Goal: Task Accomplishment & Management: Use online tool/utility

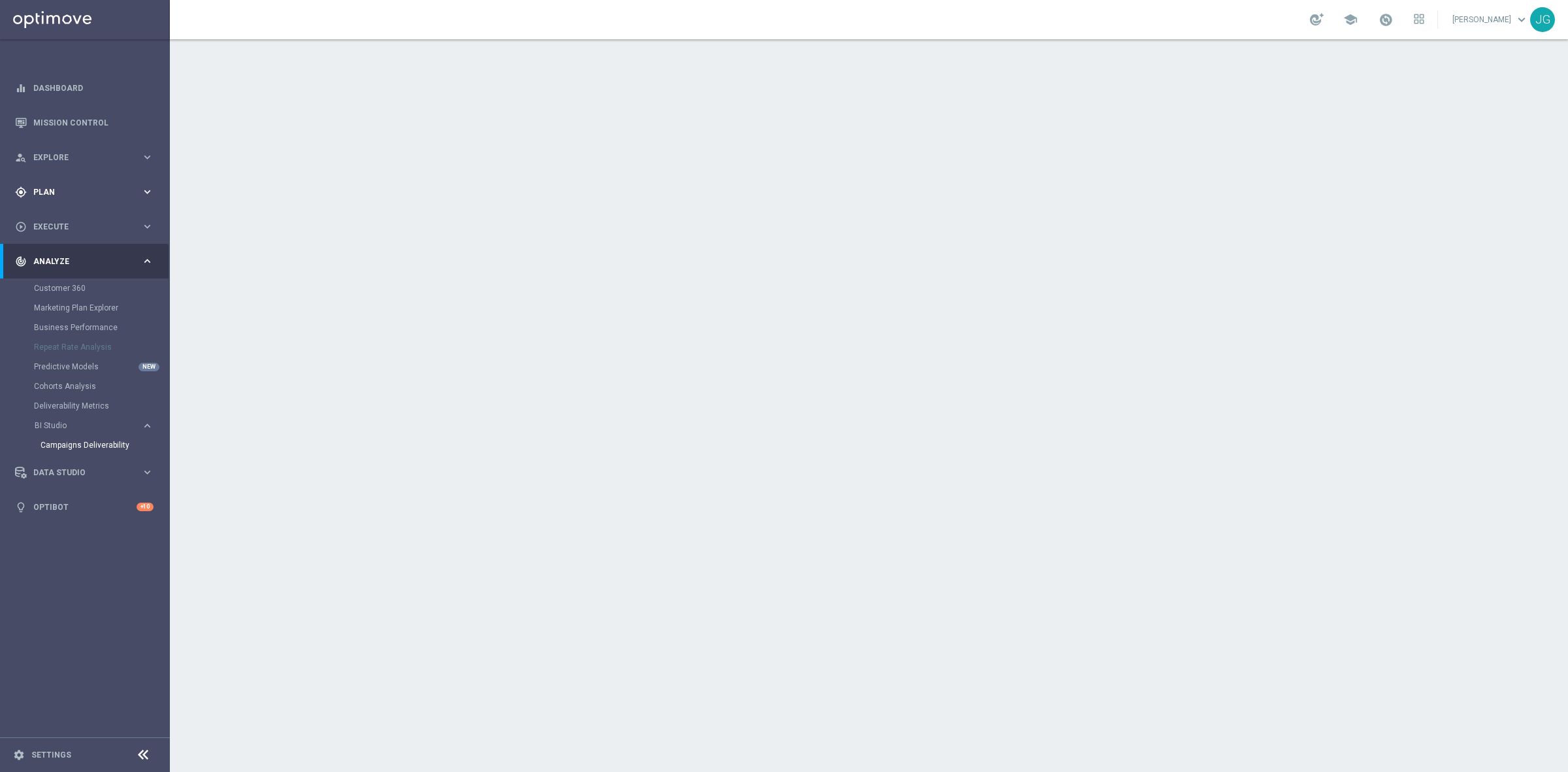
click at [141, 193] on icon "keyboard_arrow_right" at bounding box center [147, 192] width 13 height 13
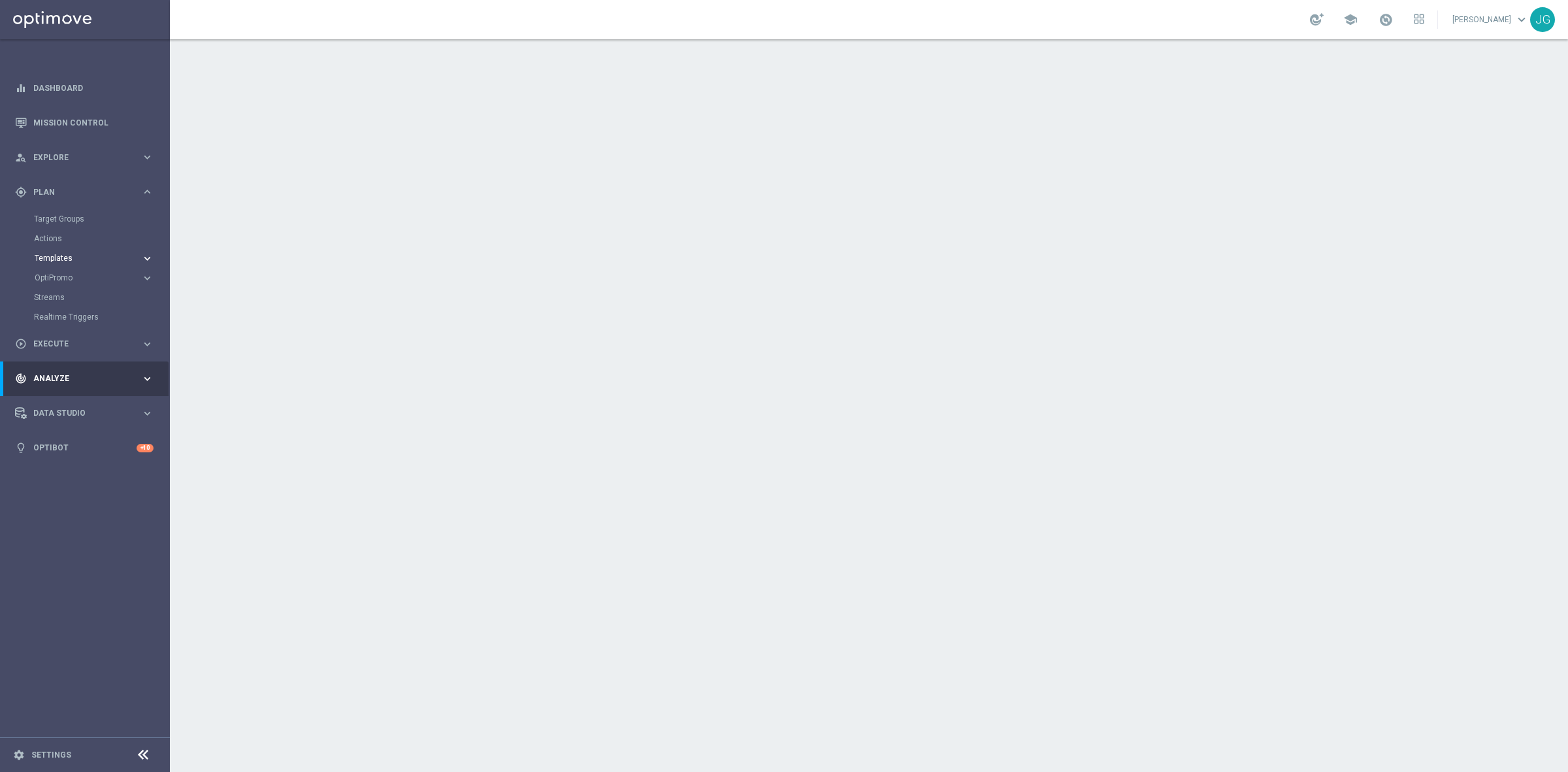
click at [54, 259] on span "Templates" at bounding box center [81, 258] width 93 height 8
click at [52, 273] on link "Optimail" at bounding box center [88, 278] width 96 height 11
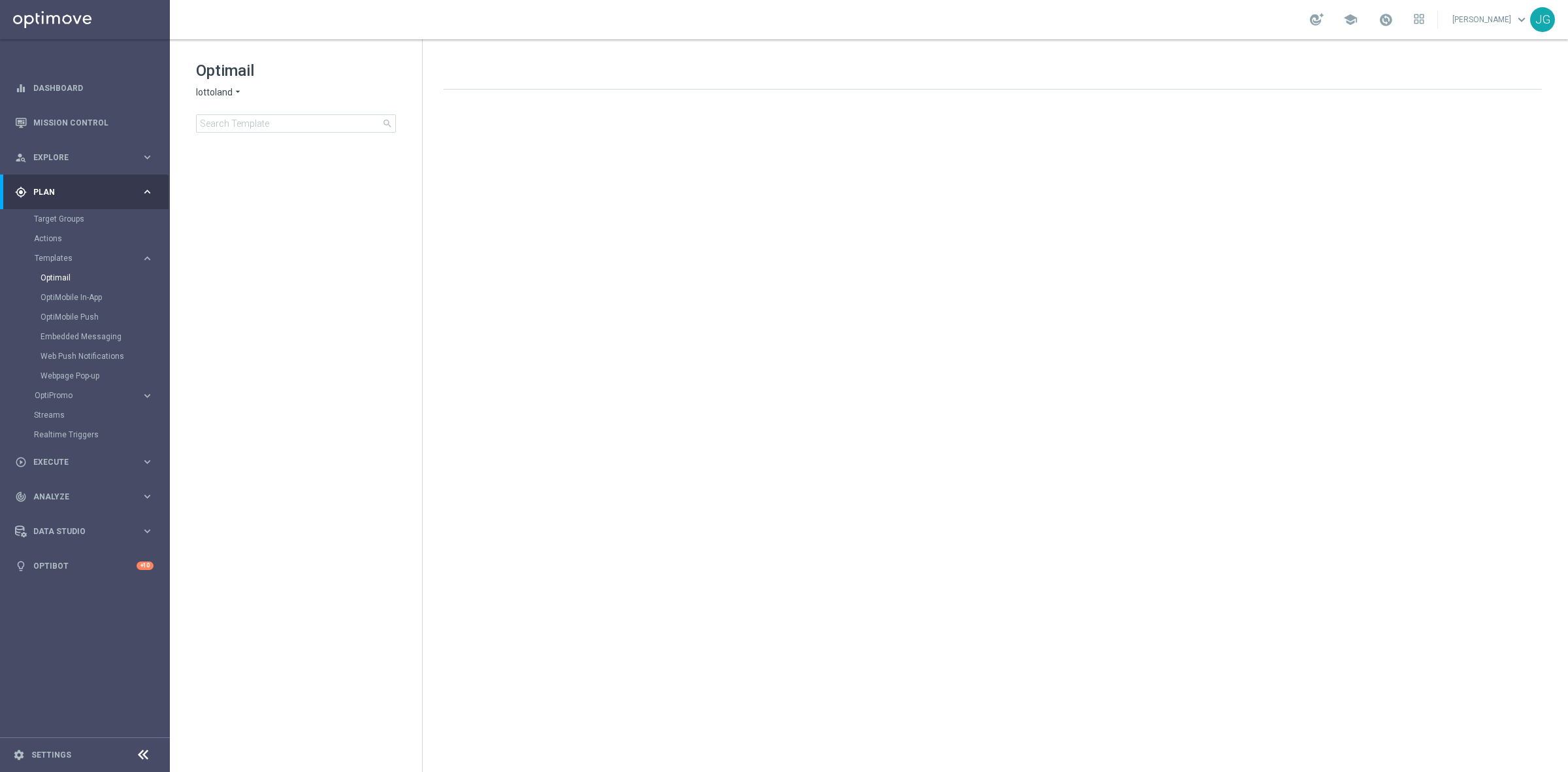
click at [236, 89] on icon "arrow_drop_down" at bounding box center [238, 93] width 11 height 13
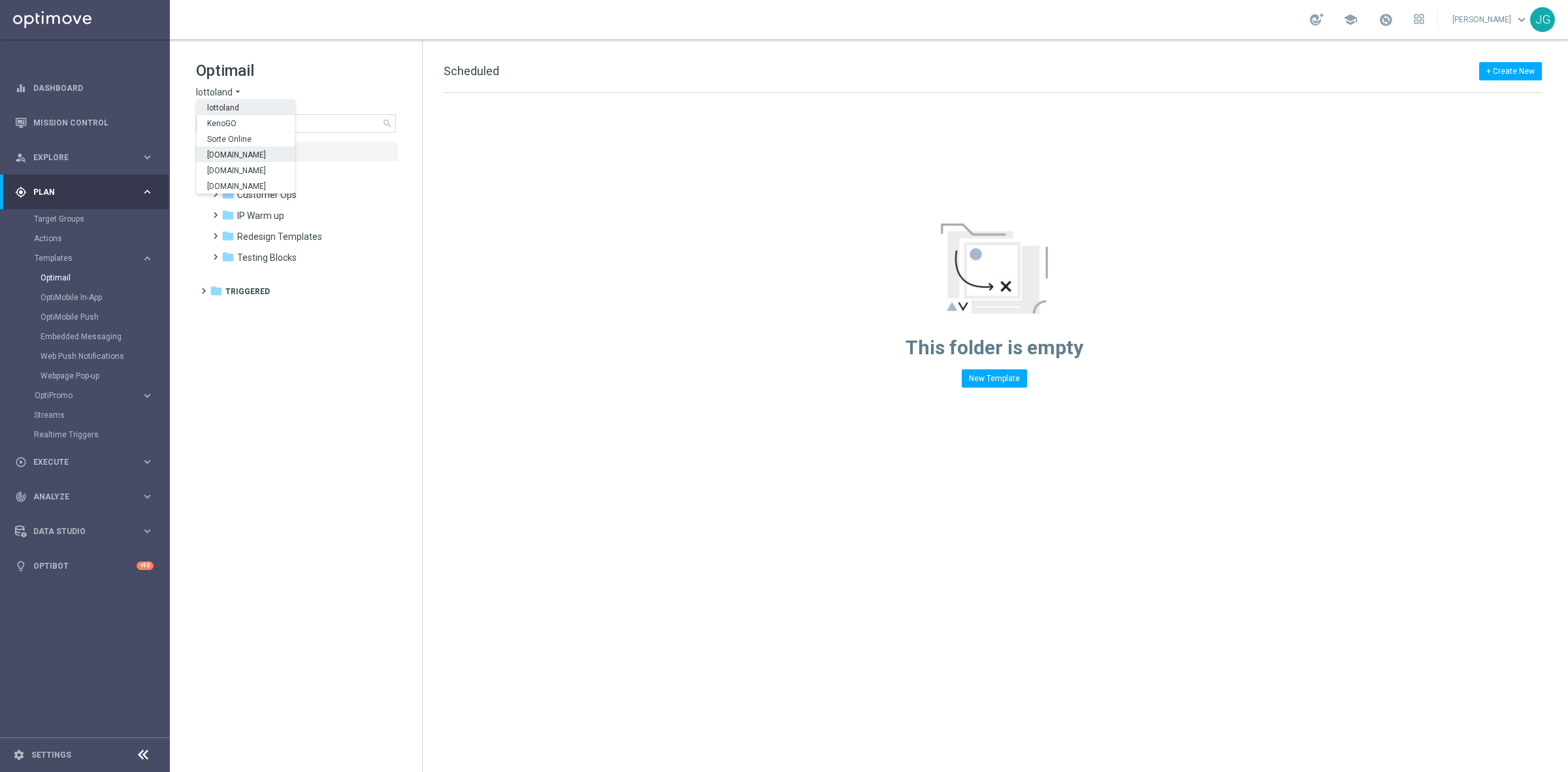
click at [0, 0] on span "[DOMAIN_NAME]" at bounding box center [0, 0] width 0 height 0
click at [267, 120] on input at bounding box center [296, 124] width 200 height 18
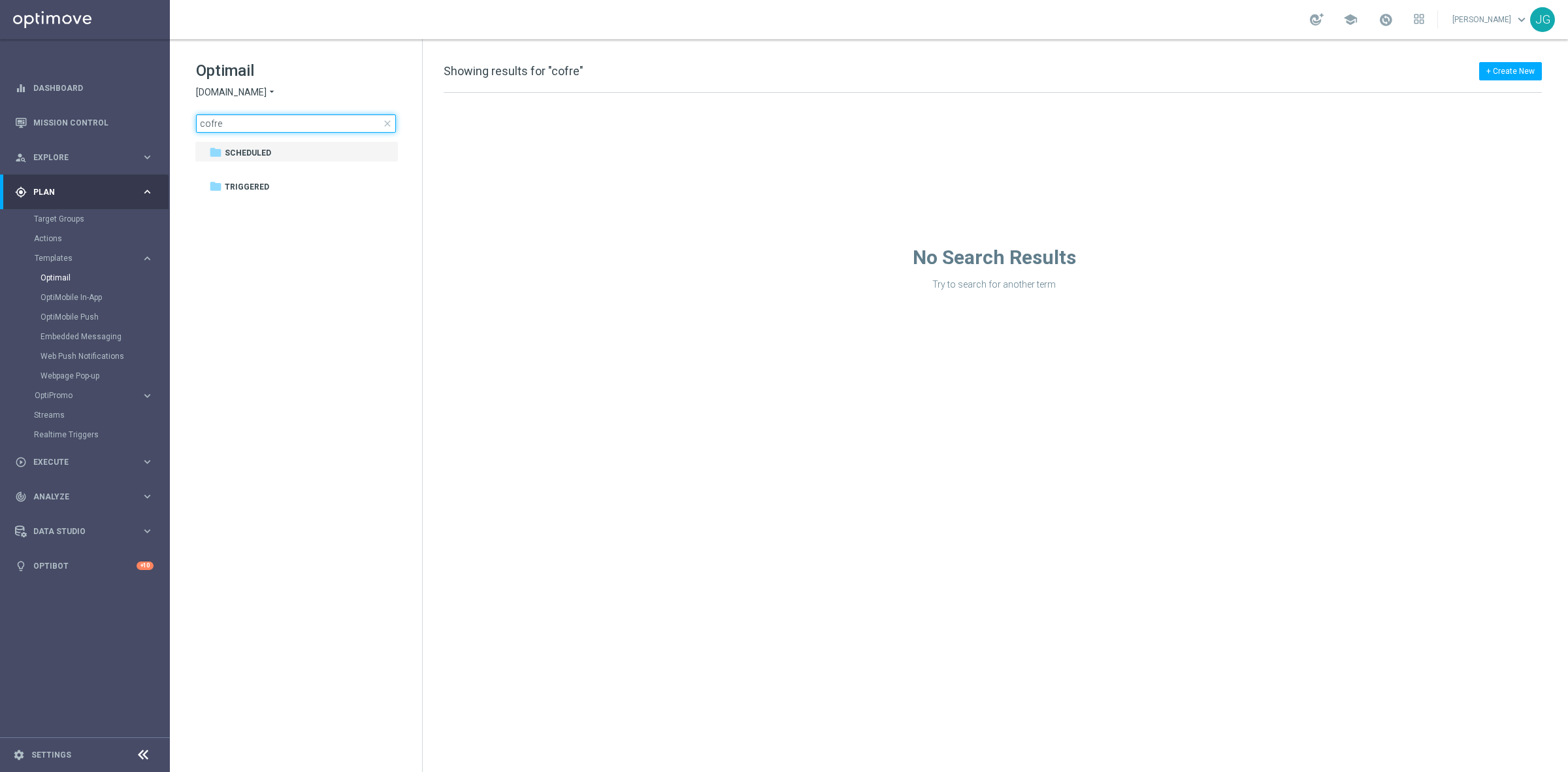
click at [267, 120] on input "cofre" at bounding box center [296, 124] width 200 height 18
type input "ataq"
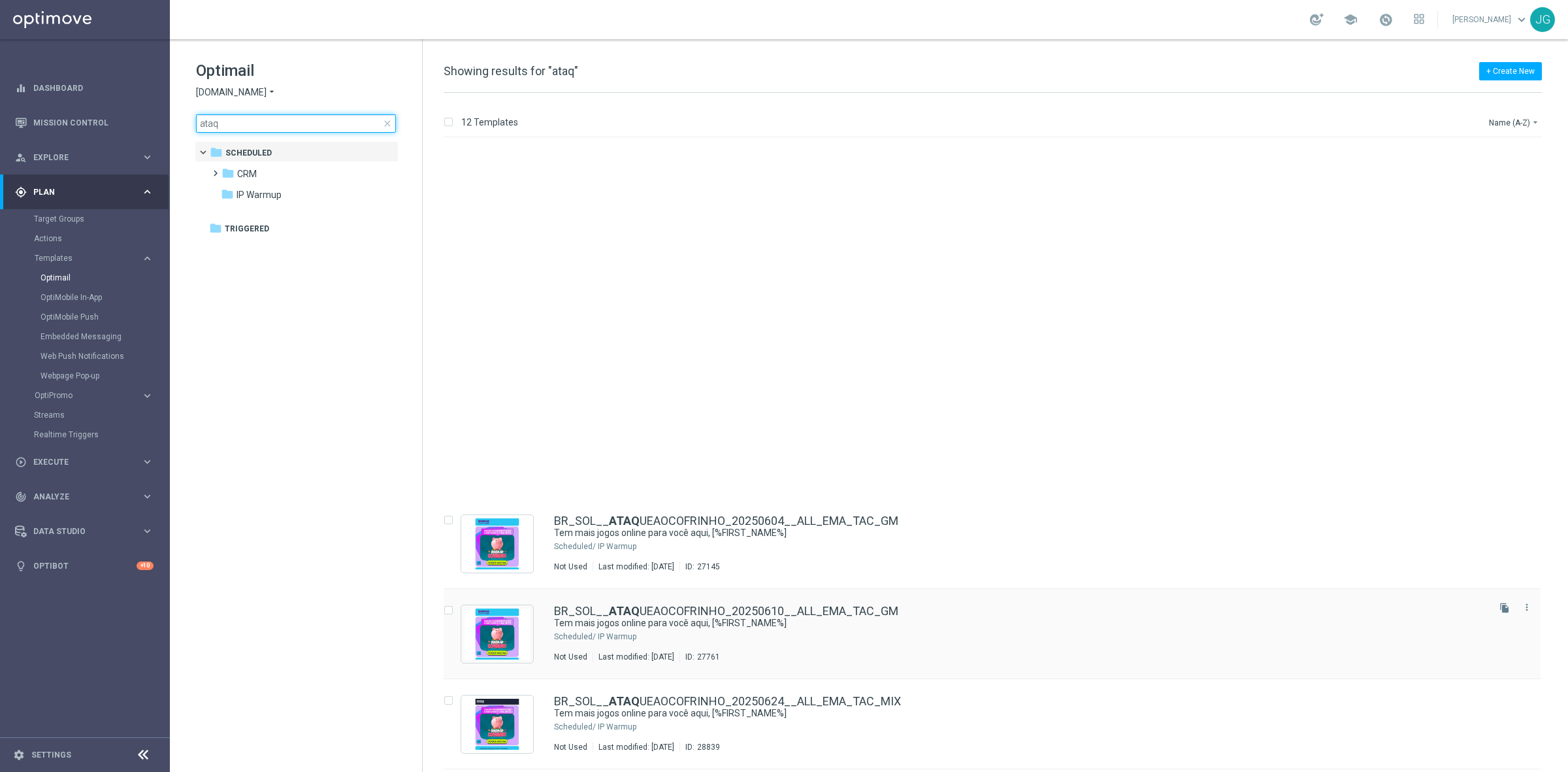
scroll to position [448, 0]
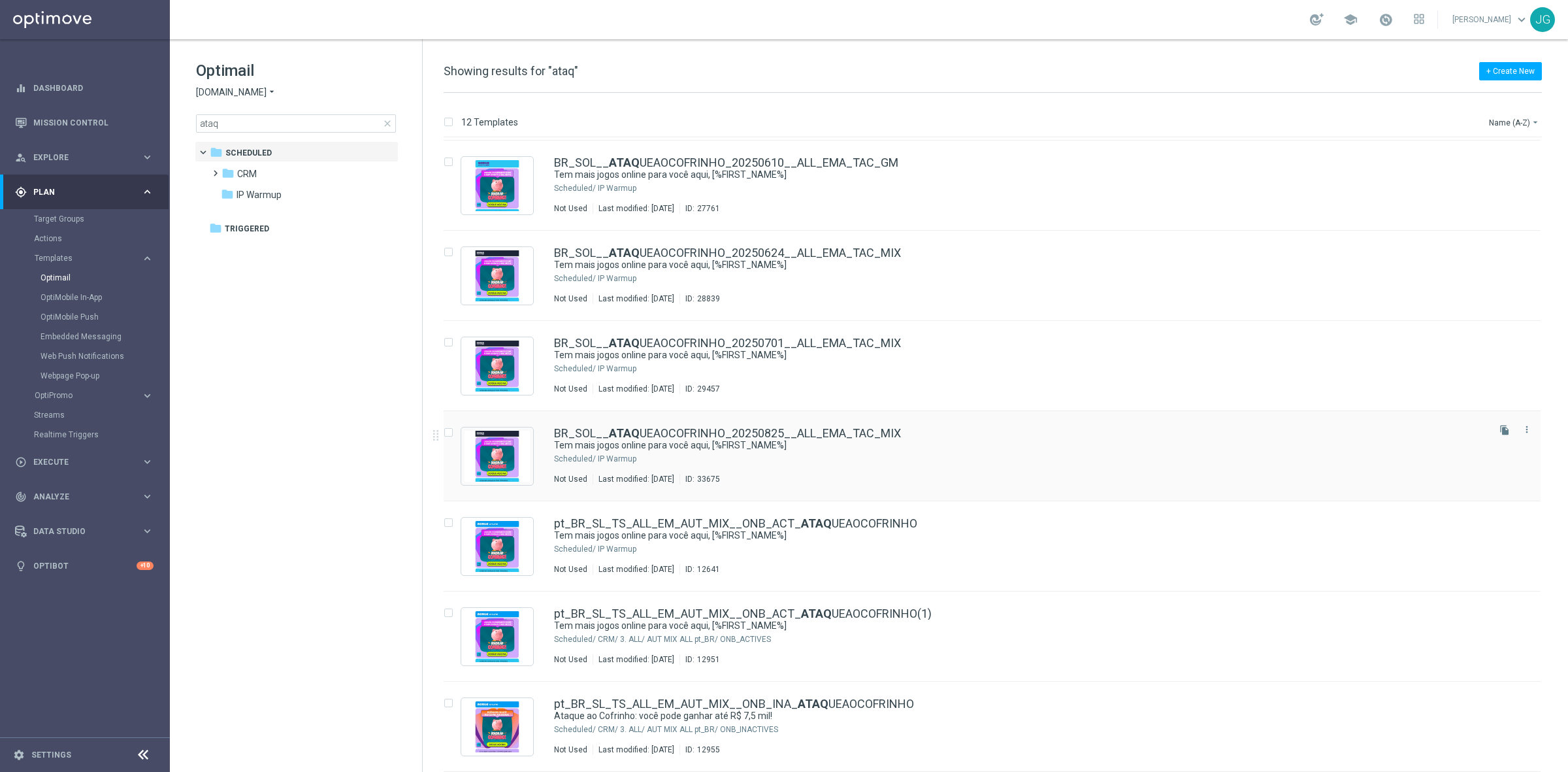
click at [813, 458] on div "IP Warmup" at bounding box center [1041, 459] width 888 height 11
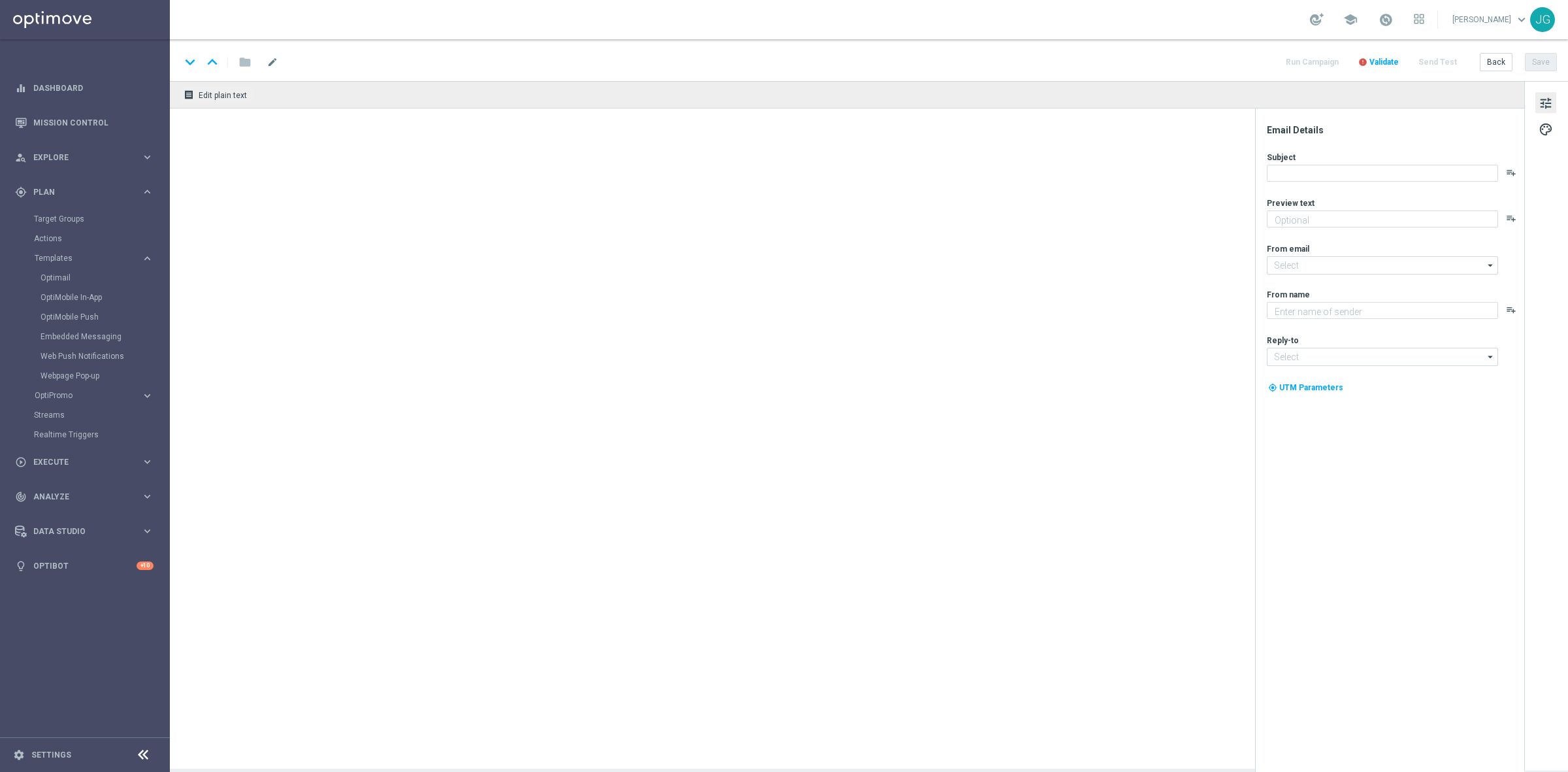
type textarea "[PERSON_NAME], apostas esportivas e muito mais para você se divertir!"
type input "[EMAIL_ADDRESS][DOMAIN_NAME]"
type textarea "Sorte Online [PERSON_NAME]"
type input "[EMAIL_ADDRESS][DOMAIN_NAME]"
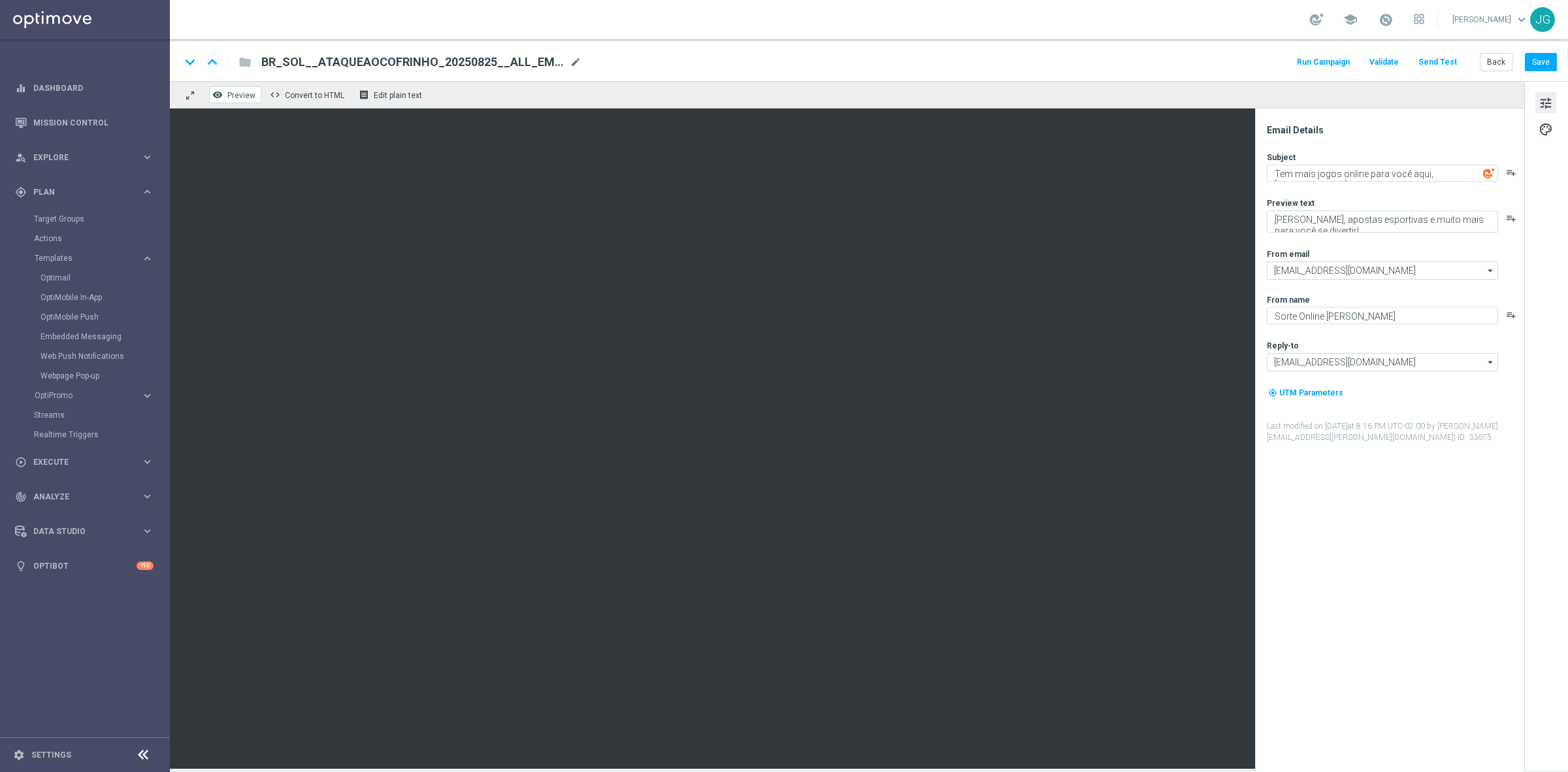
click at [237, 93] on span "Preview" at bounding box center [241, 95] width 28 height 9
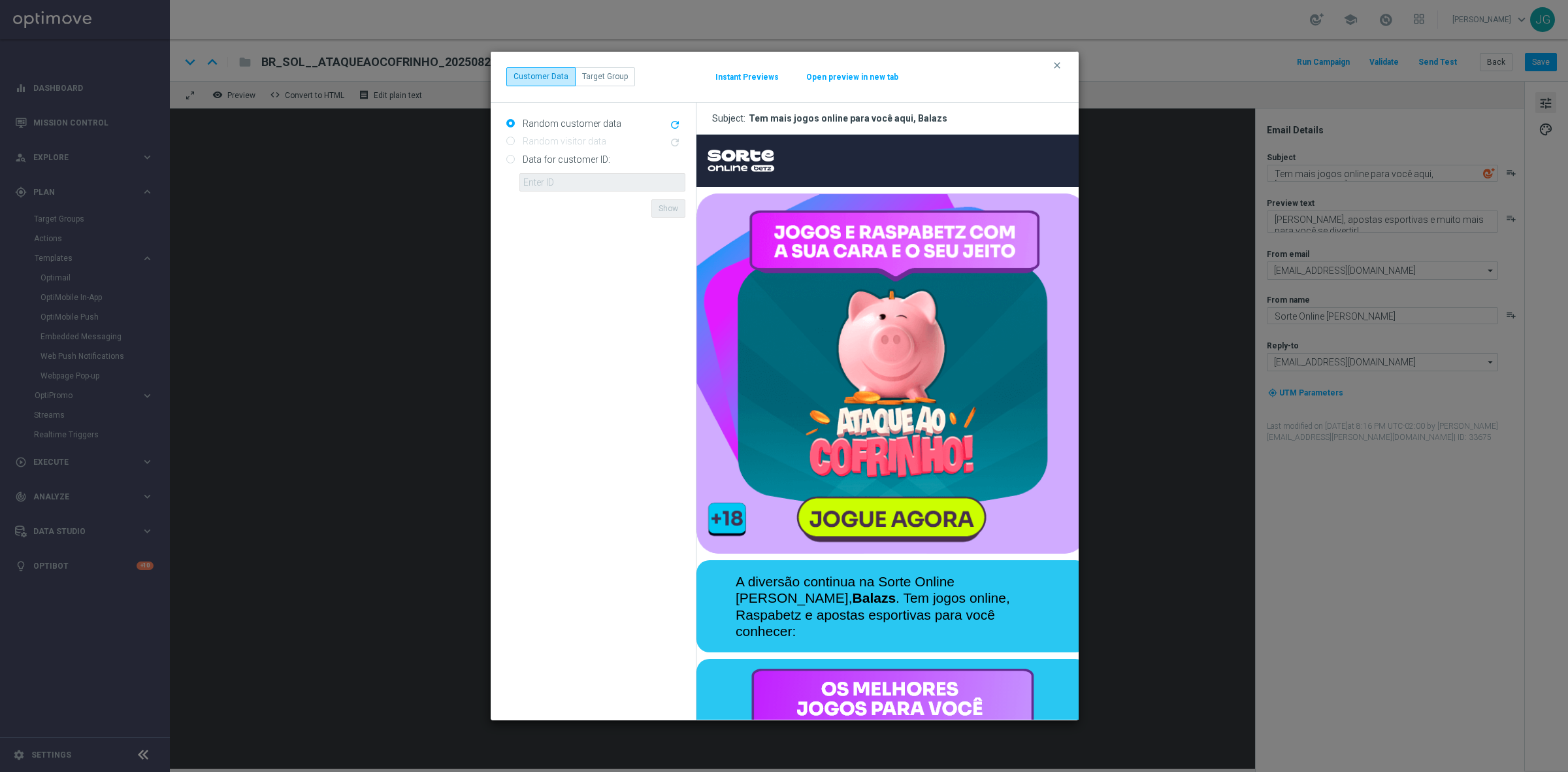
click at [861, 79] on button "Open preview in new tab" at bounding box center [852, 77] width 93 height 11
click at [1057, 67] on icon "clear" at bounding box center [1057, 65] width 11 height 11
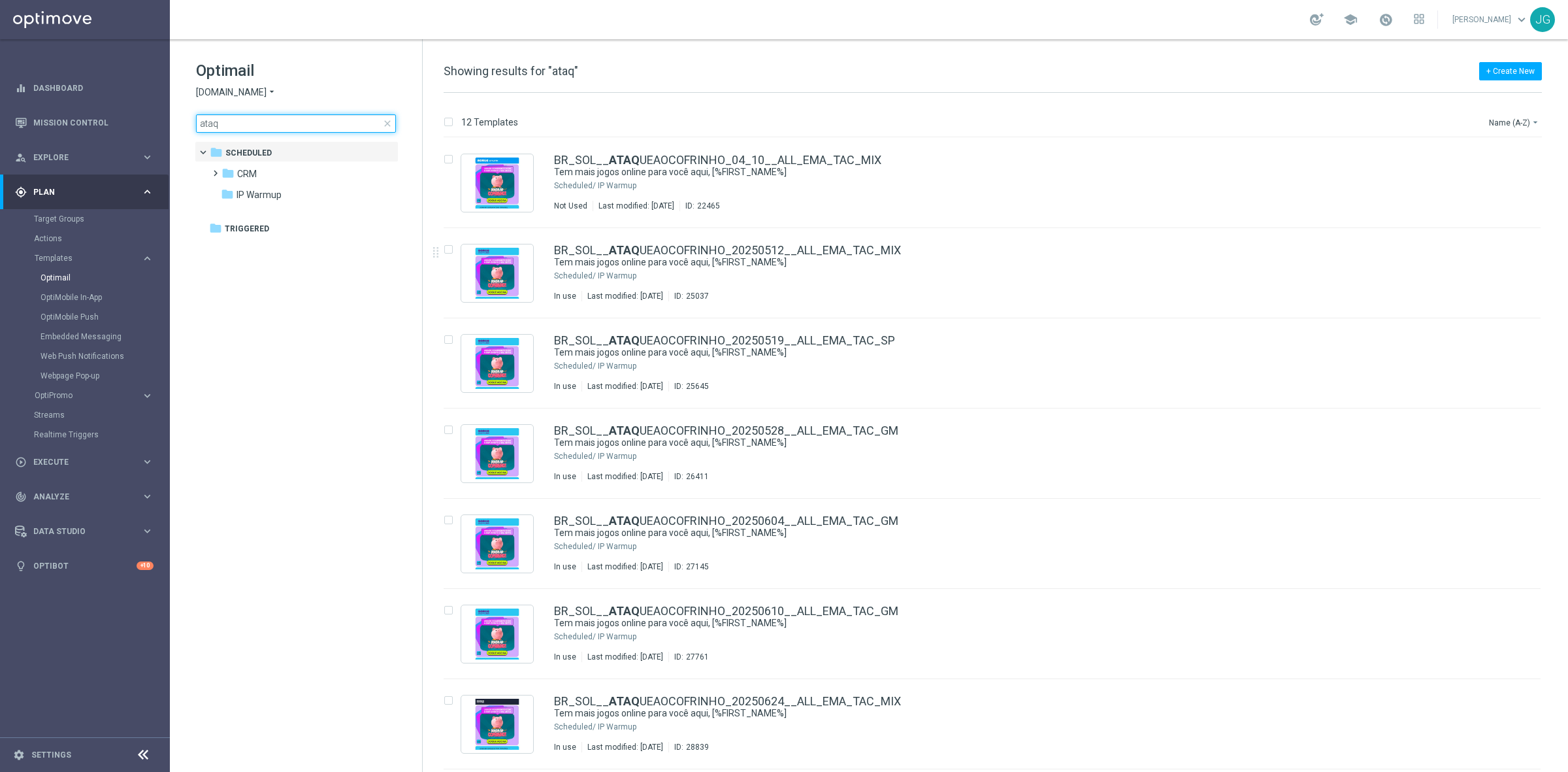
drag, startPoint x: 330, startPoint y: 121, endPoint x: 190, endPoint y: 118, distance: 140.0
click at [190, 118] on div "Optimail [DOMAIN_NAME] arrow_drop_down × [DOMAIN_NAME] ataq close folder 1 Fold…" at bounding box center [296, 129] width 252 height 180
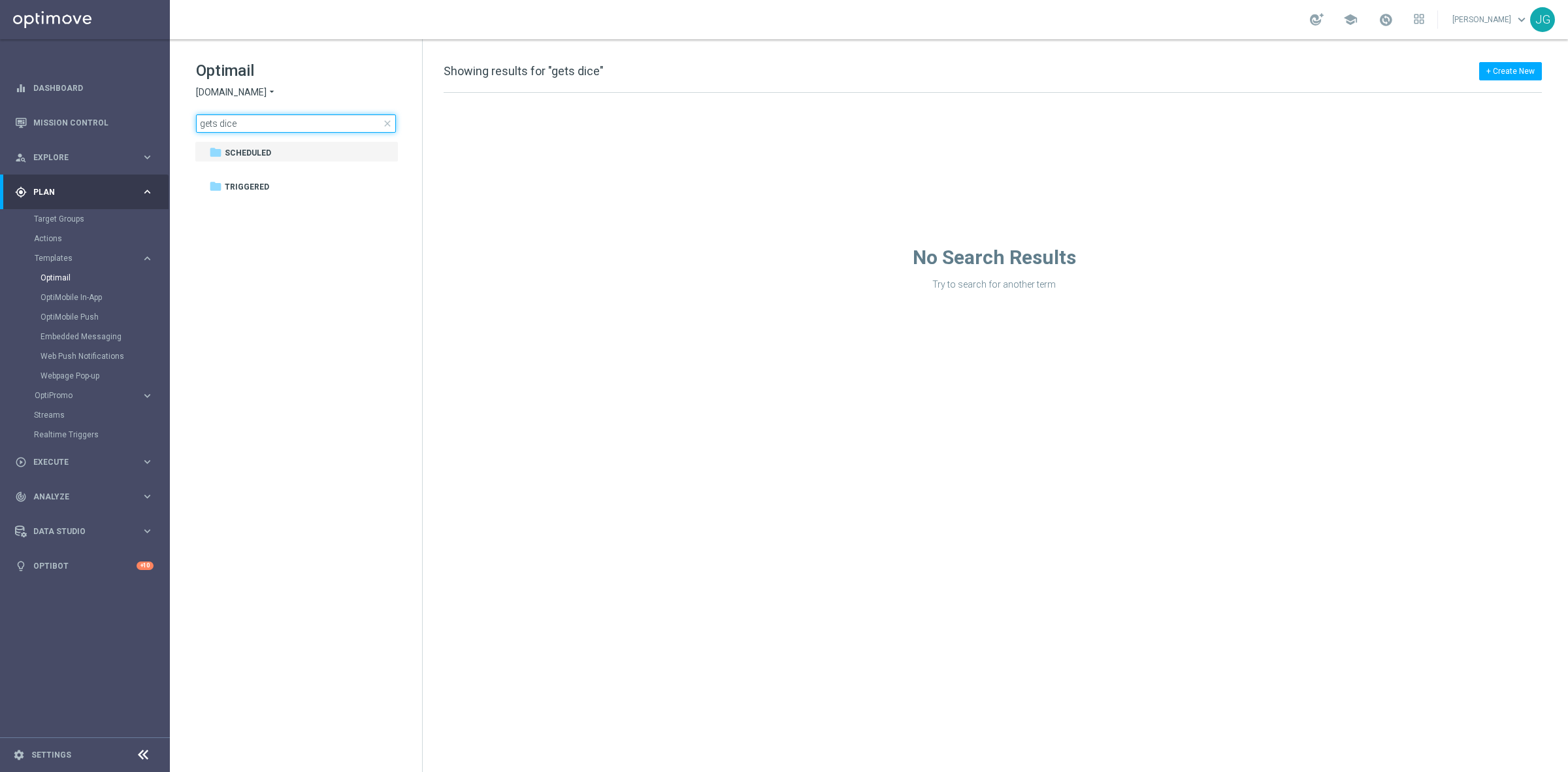
click at [223, 121] on input "gets dice" at bounding box center [296, 124] width 200 height 18
click at [265, 121] on input "getsdice" at bounding box center [296, 124] width 200 height 18
type input "g"
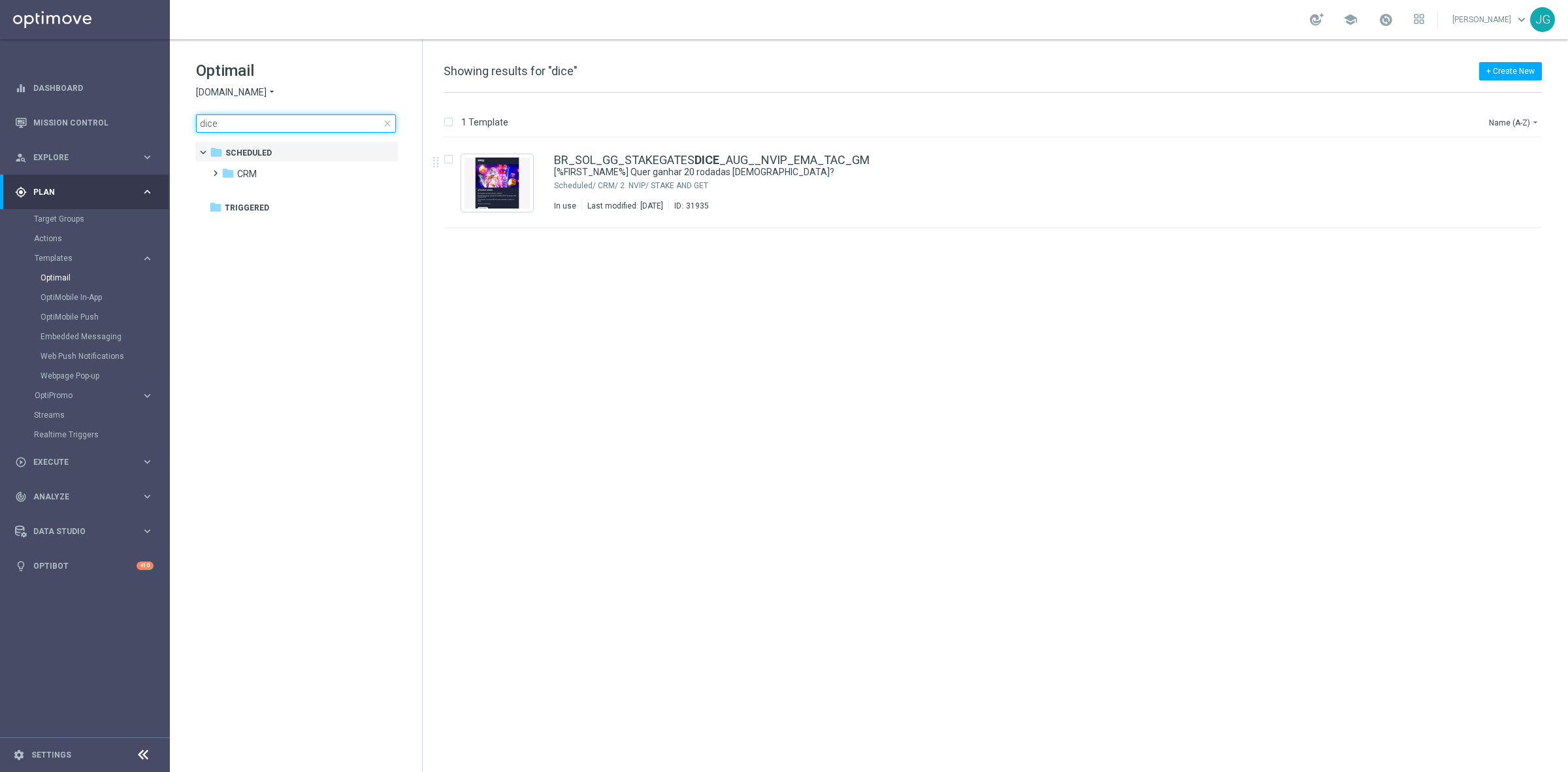
drag, startPoint x: 200, startPoint y: 121, endPoint x: 244, endPoint y: 122, distance: 44.0
click at [244, 122] on input "dice" at bounding box center [296, 124] width 200 height 18
type input "stake"
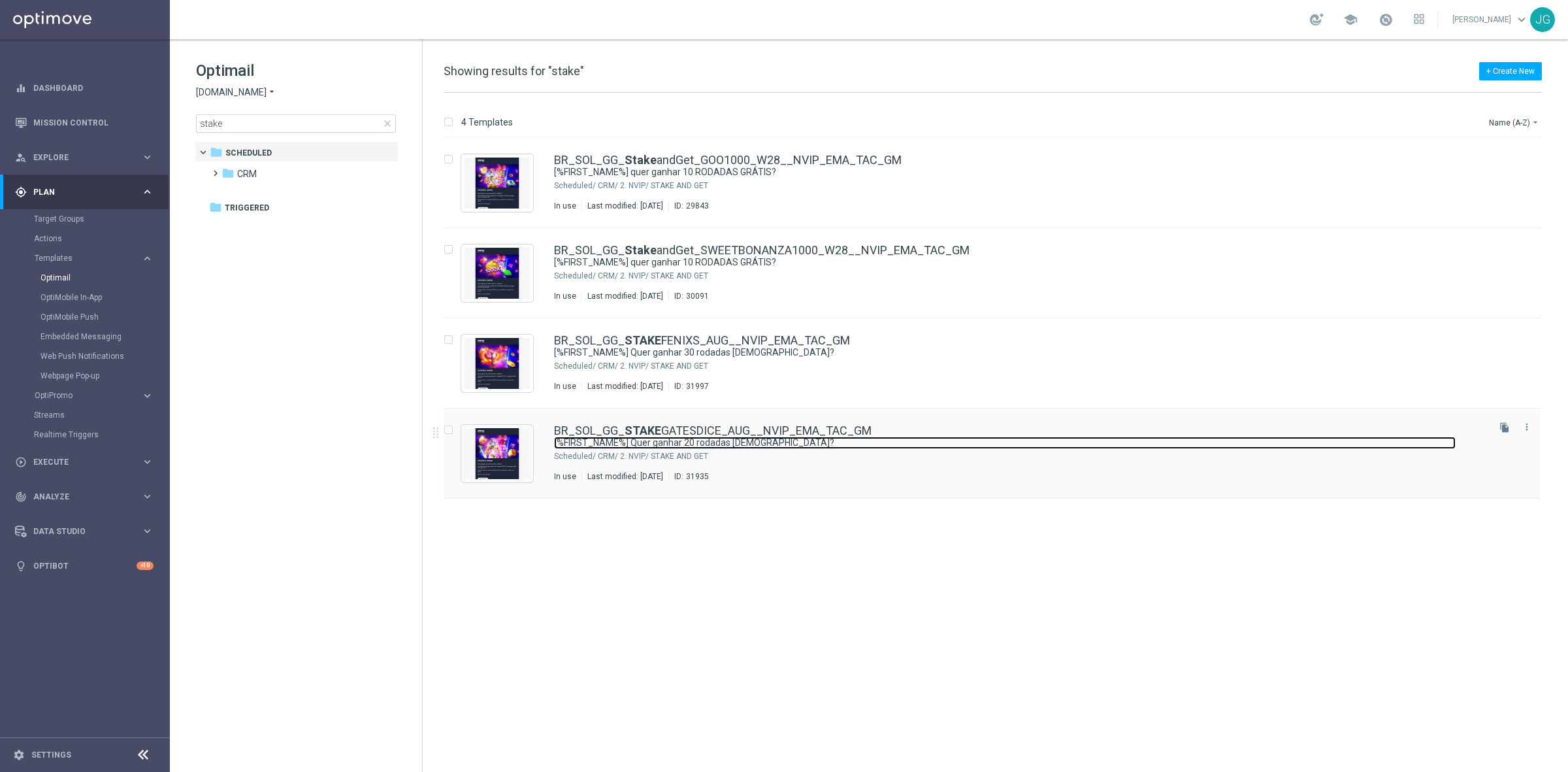
click at [682, 442] on link "[%FIRST_NAME%] Quer ganhar 20 rodadas [DEMOGRAPHIC_DATA]?" at bounding box center [1005, 443] width 902 height 13
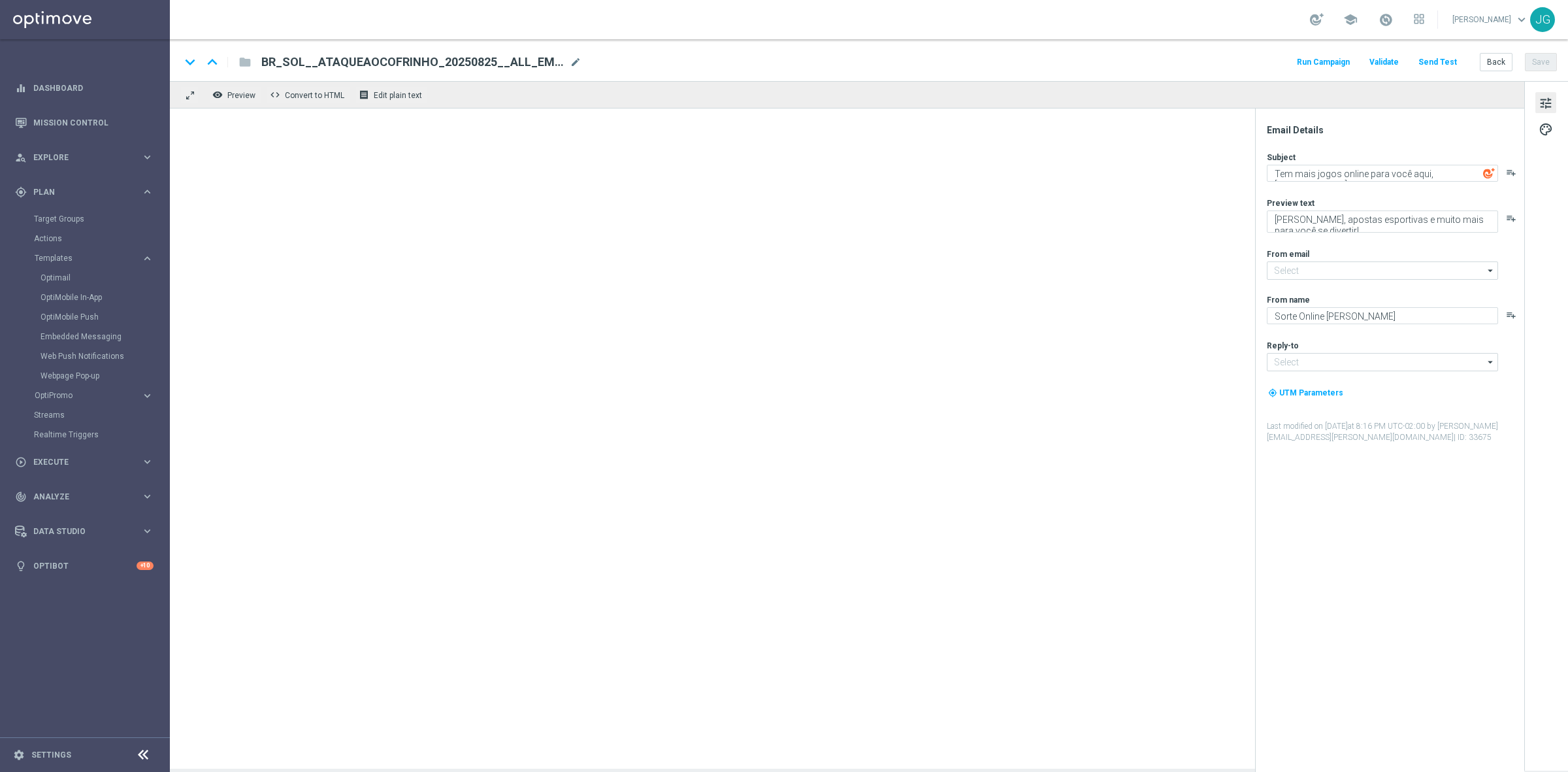
type input "[EMAIL_ADDRESS][DOMAIN_NAME]"
type textarea "[%FIRST_NAME%] Quer ganhar 20 rodadas [DEMOGRAPHIC_DATA]?"
type textarea "[PERSON_NAME] of Olympus Dice! Aposte apenas R$ 20 nos slots selecionados para …"
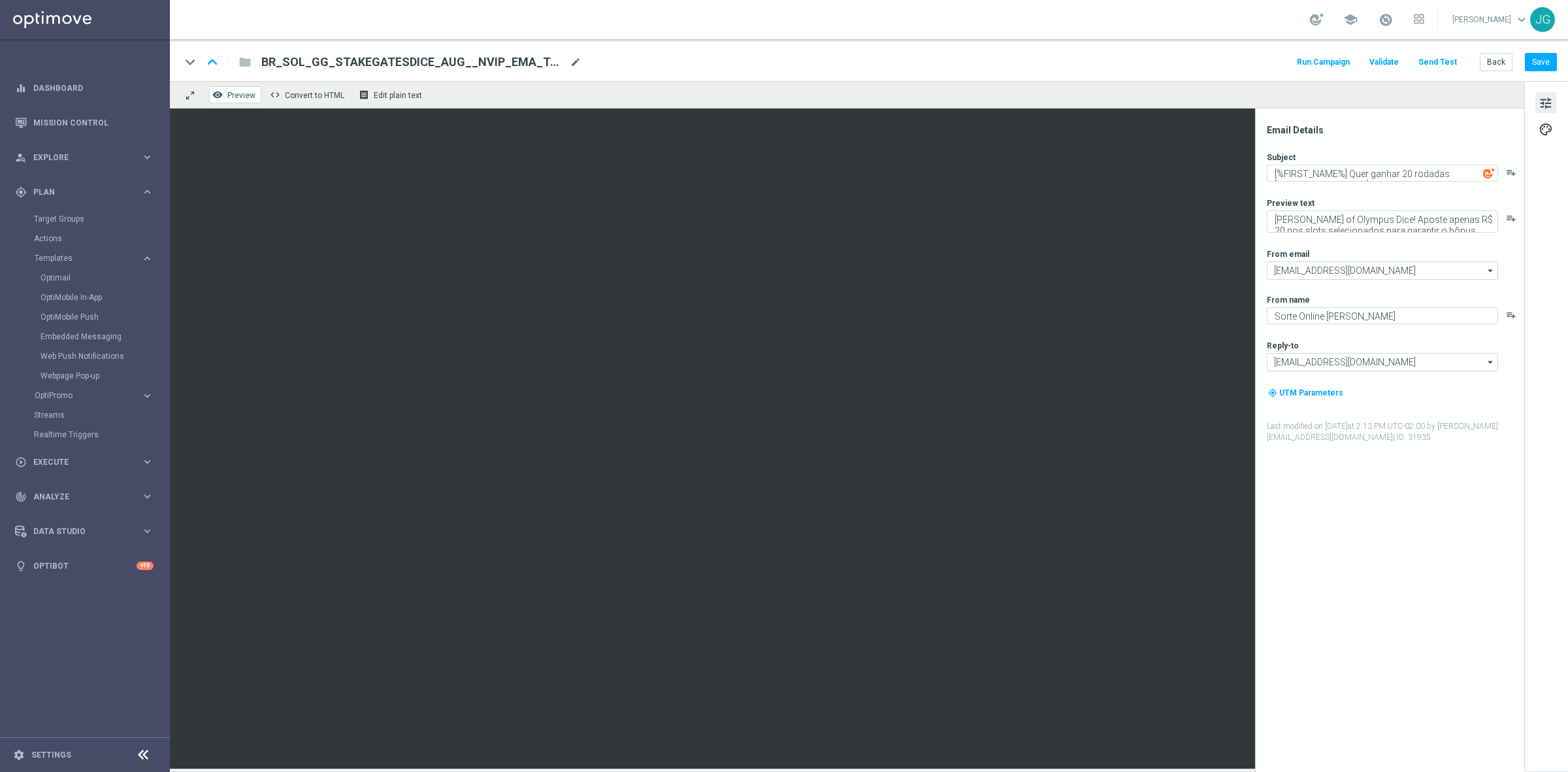
click at [236, 98] on span "Preview" at bounding box center [241, 95] width 28 height 9
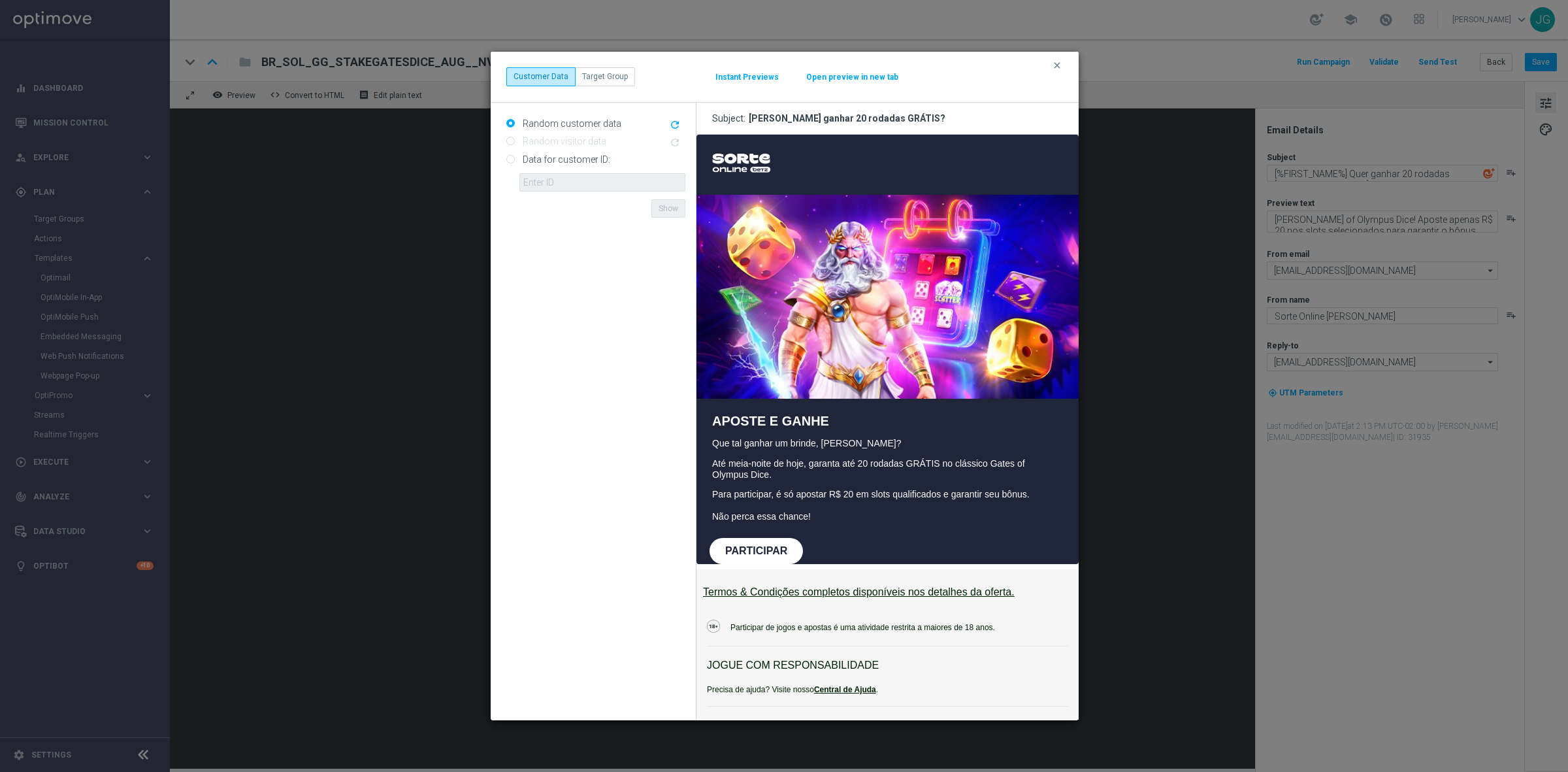
click at [876, 81] on button "Open preview in new tab" at bounding box center [852, 77] width 93 height 11
